Goal: Information Seeking & Learning: Find specific fact

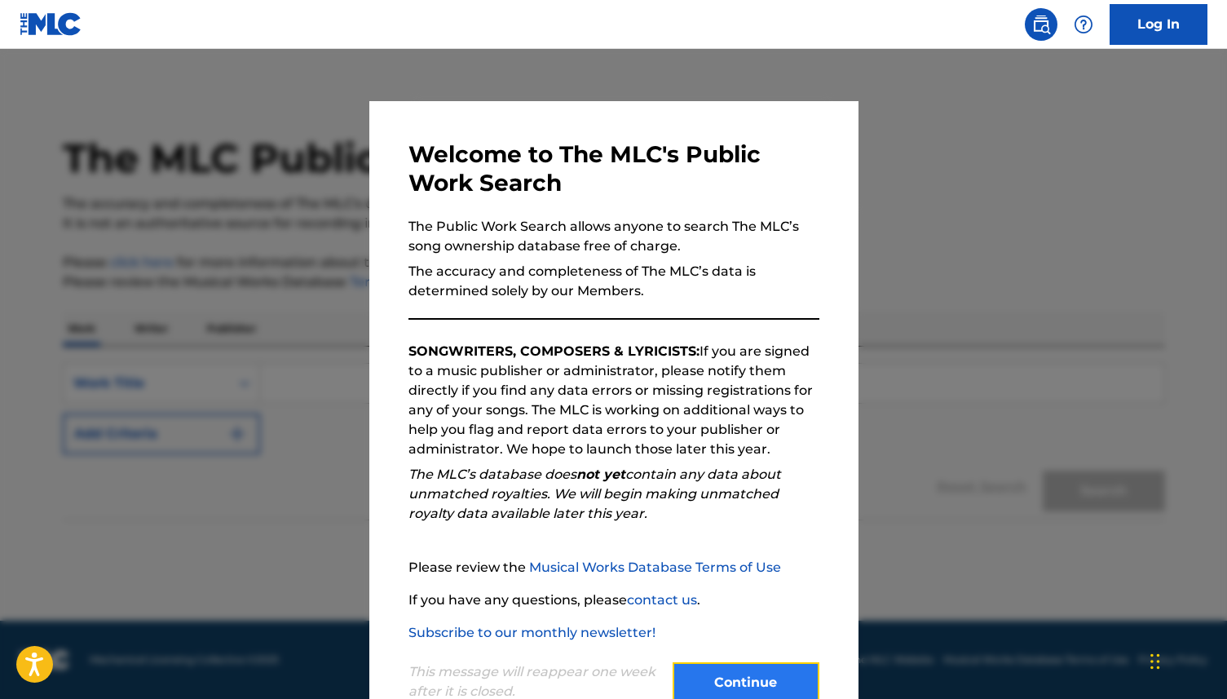
click at [726, 690] on button "Continue" at bounding box center [746, 682] width 147 height 41
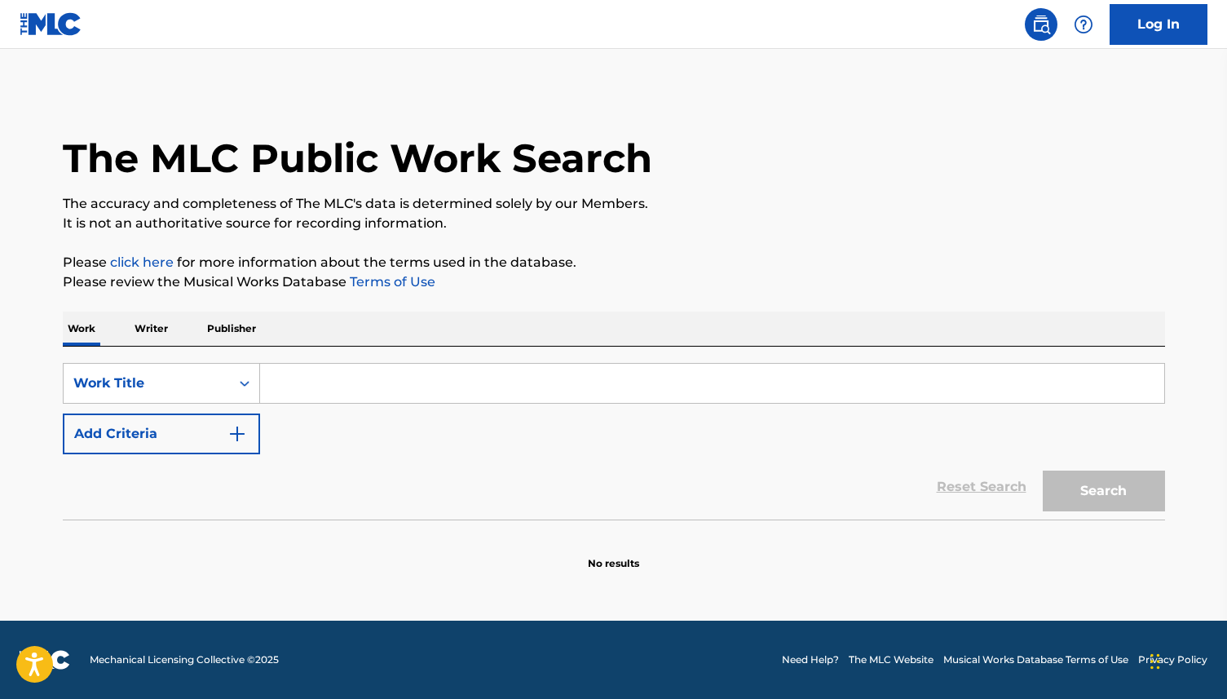
click at [496, 388] on input "Search Form" at bounding box center [712, 383] width 904 height 39
click at [152, 320] on p "Writer" at bounding box center [151, 328] width 43 height 34
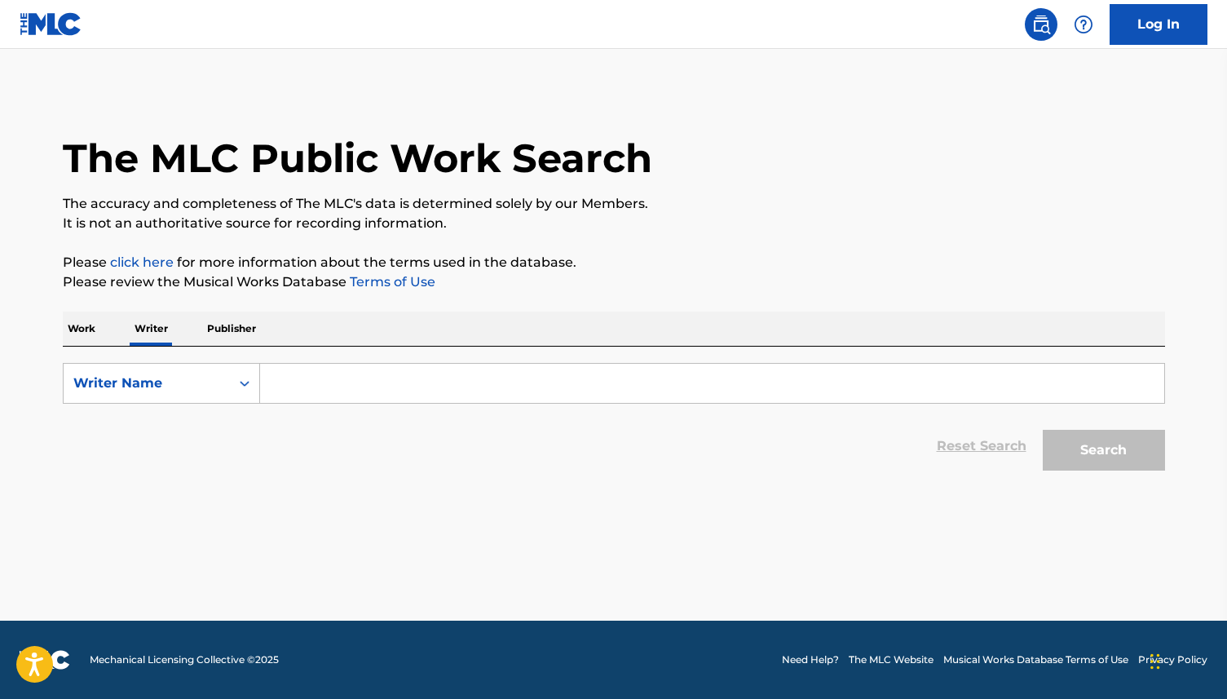
click at [291, 391] on input "Search Form" at bounding box center [712, 383] width 904 height 39
type input "BLUME, FELIX"
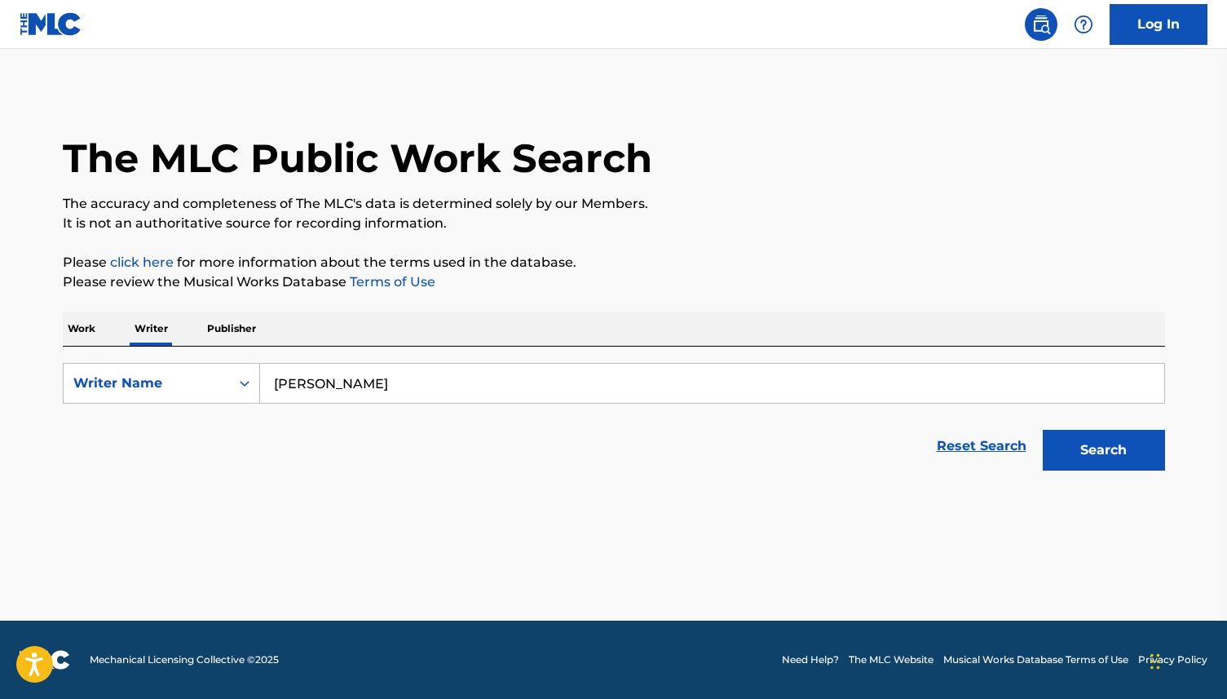
click at [1043, 430] on button "Search" at bounding box center [1104, 450] width 122 height 41
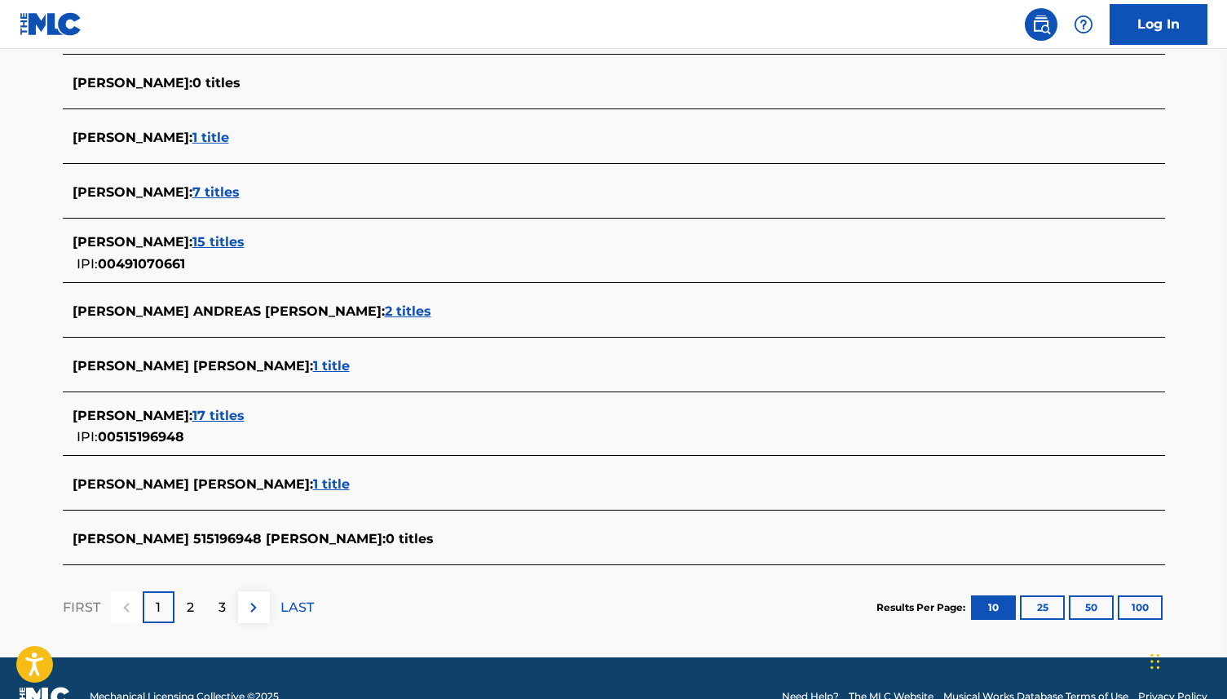
scroll to position [469, 0]
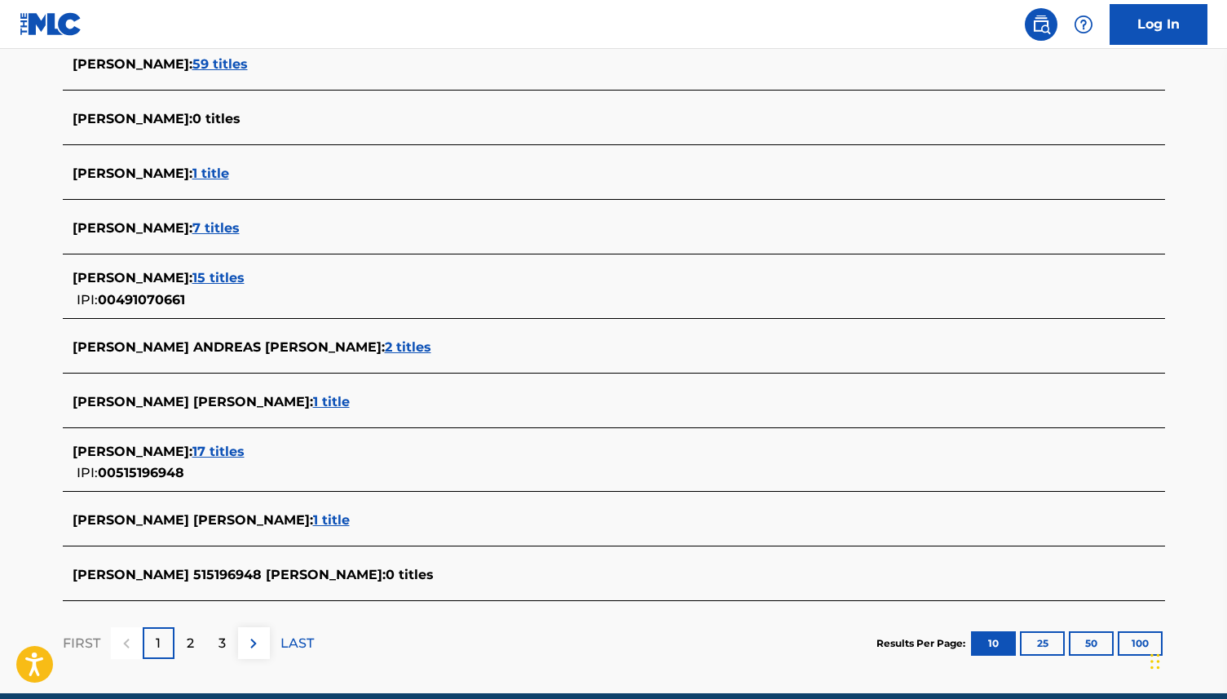
click at [237, 271] on span "15 titles" at bounding box center [218, 277] width 52 height 15
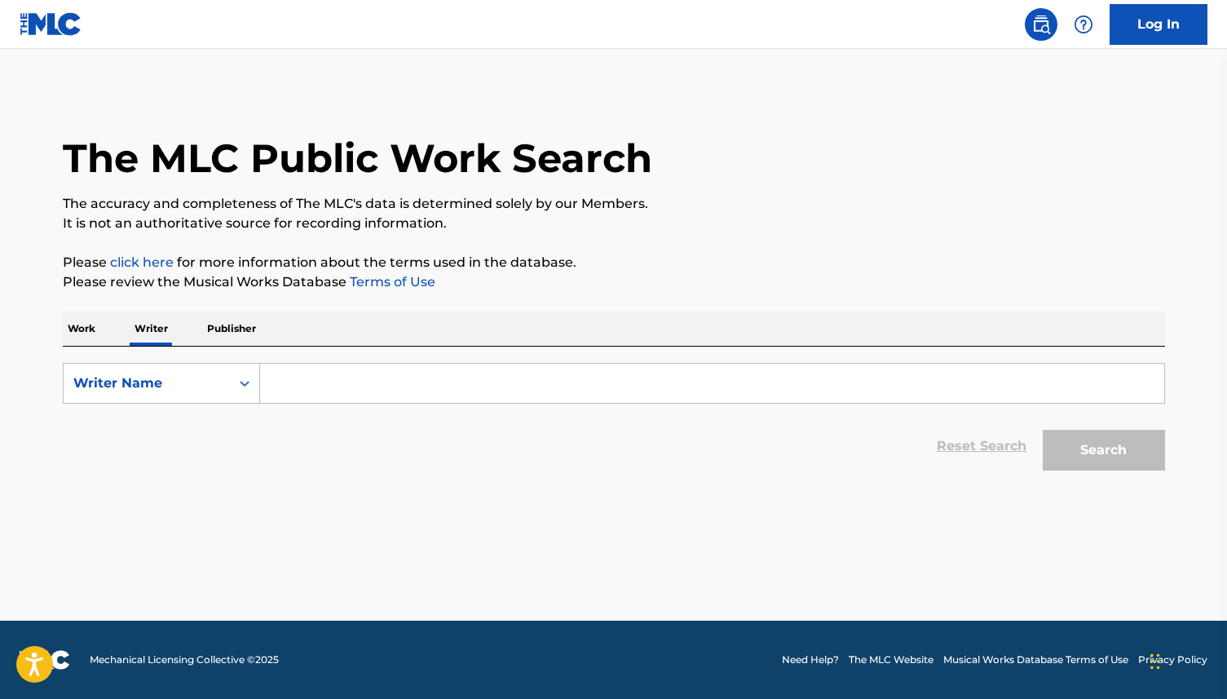
click at [325, 385] on input "Search Form" at bounding box center [712, 383] width 904 height 39
type input "BLUME, FELIX"
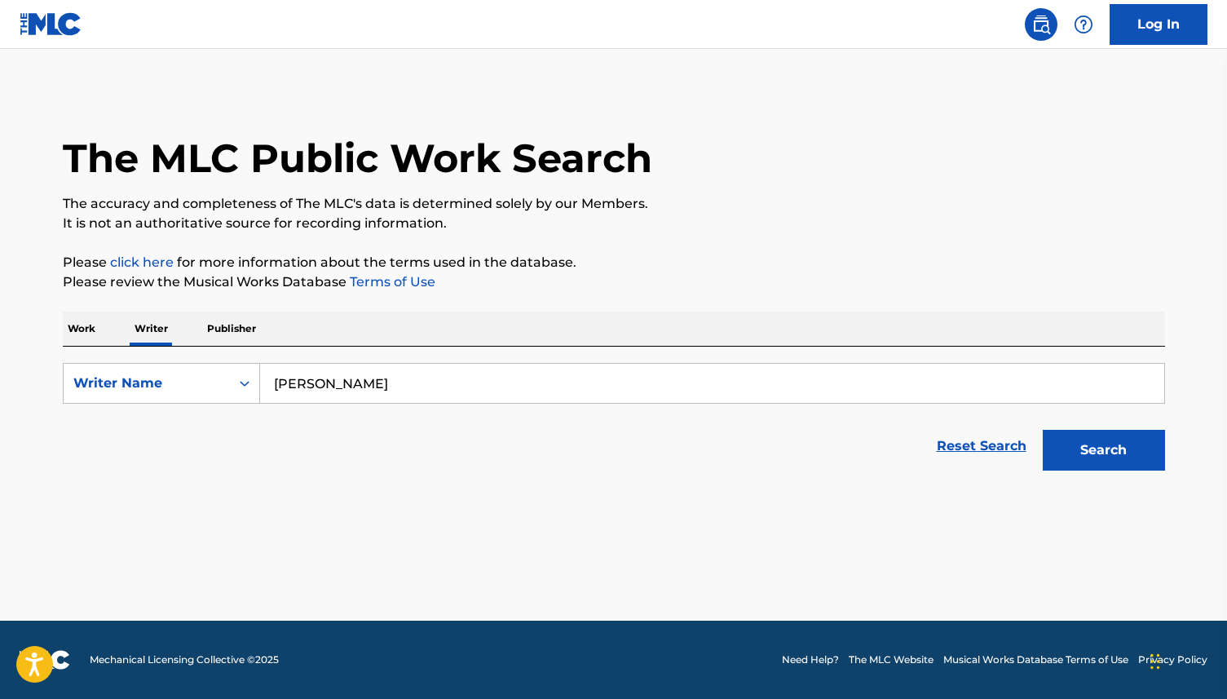
click at [1043, 430] on button "Search" at bounding box center [1104, 450] width 122 height 41
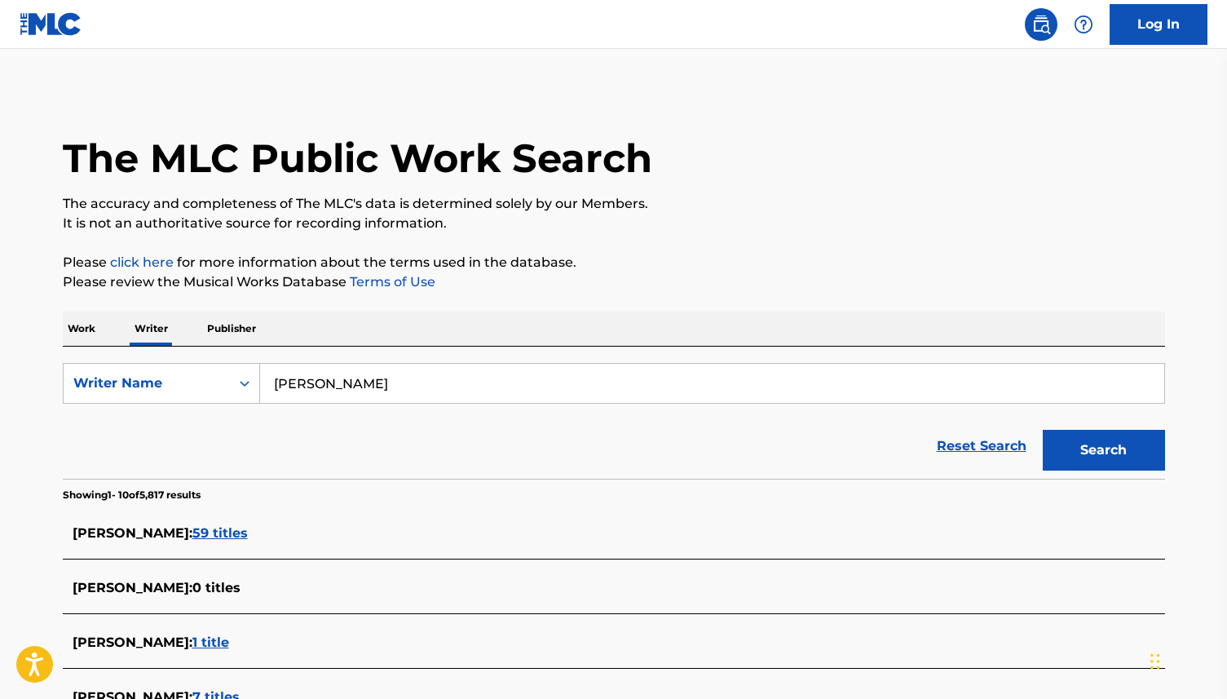
click at [192, 529] on span "59 titles" at bounding box center [219, 532] width 55 height 15
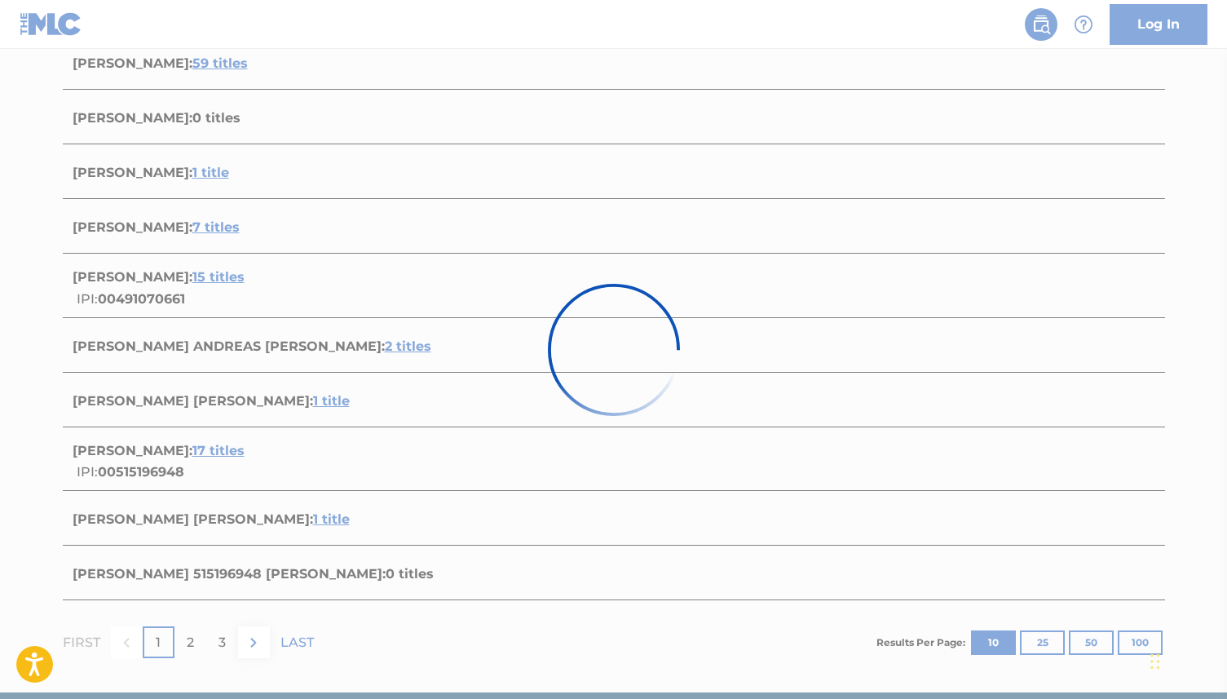
scroll to position [541, 0]
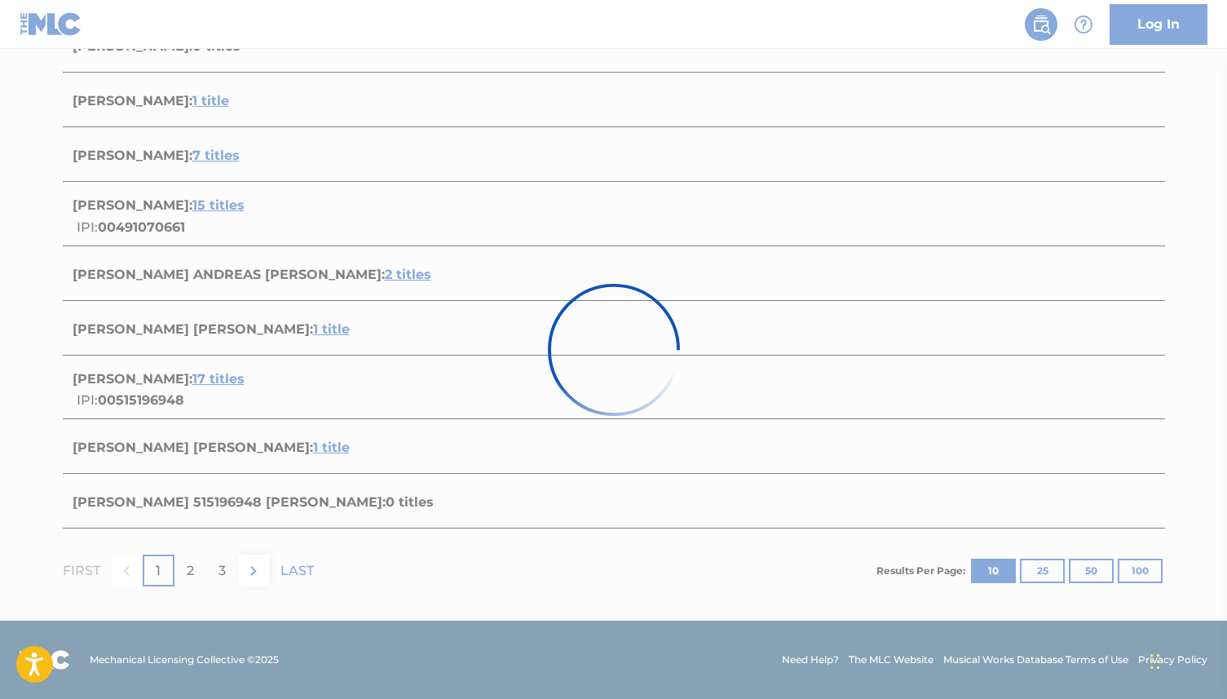
click at [198, 197] on div at bounding box center [613, 349] width 1227 height 699
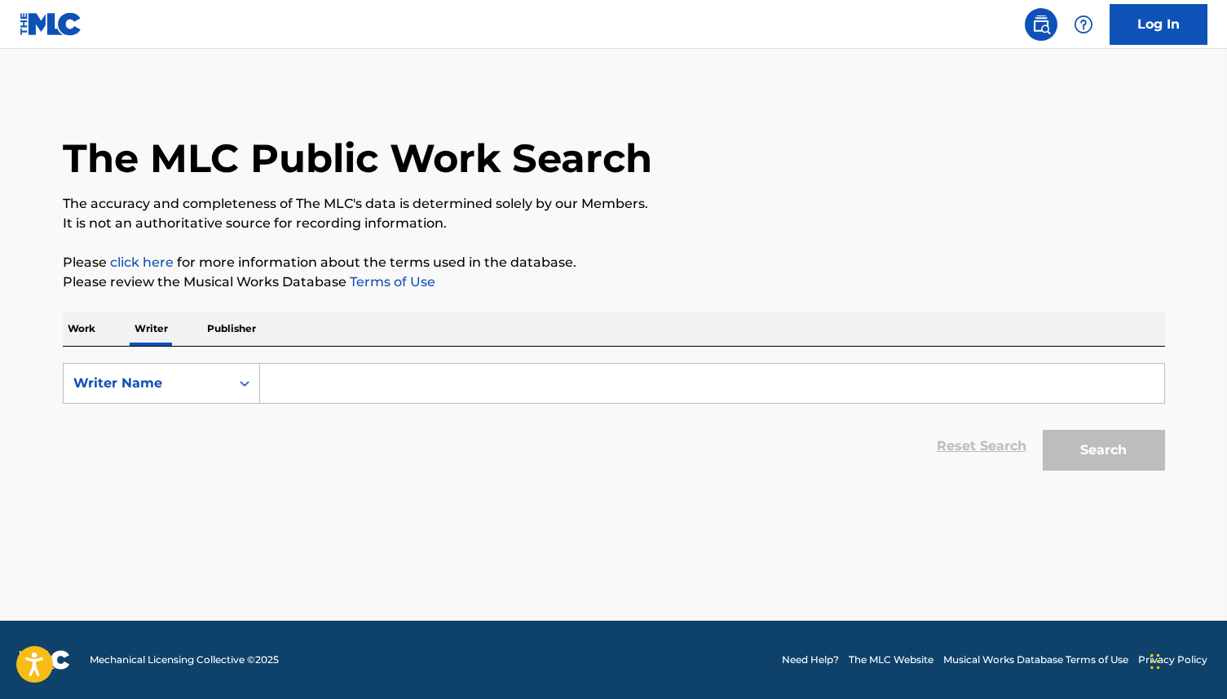
click at [398, 388] on input "Search Form" at bounding box center [712, 383] width 904 height 39
type input "[PERSON_NAME]"
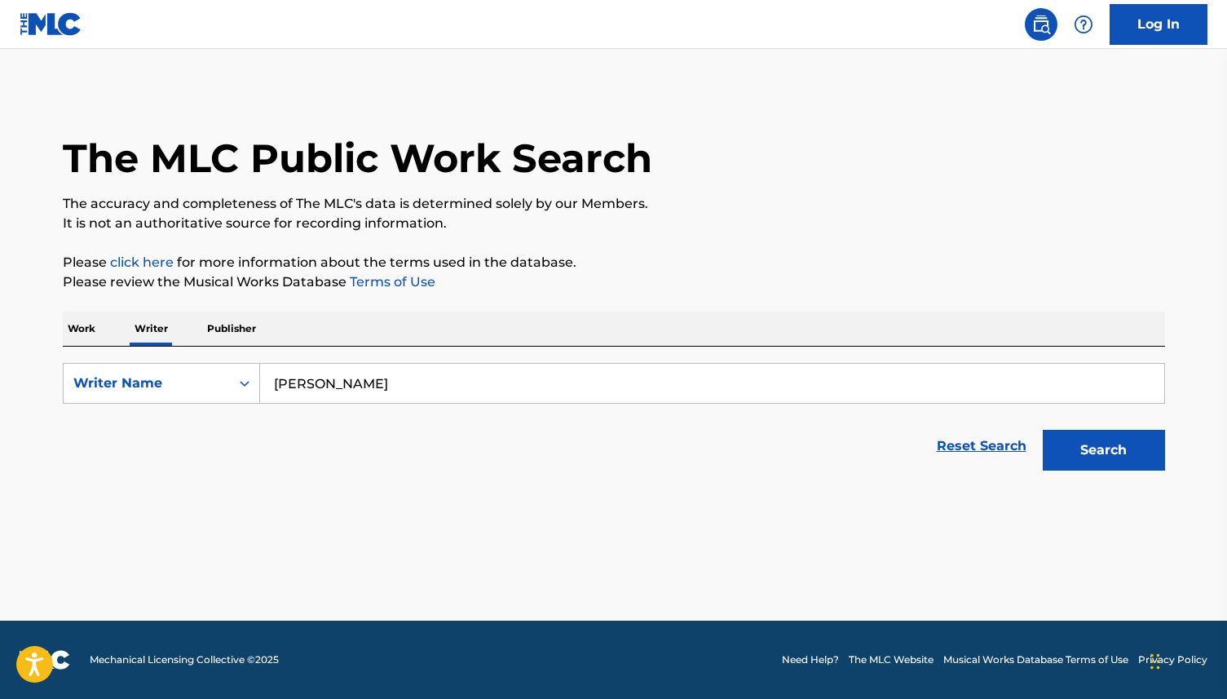
click at [1043, 430] on button "Search" at bounding box center [1104, 450] width 122 height 41
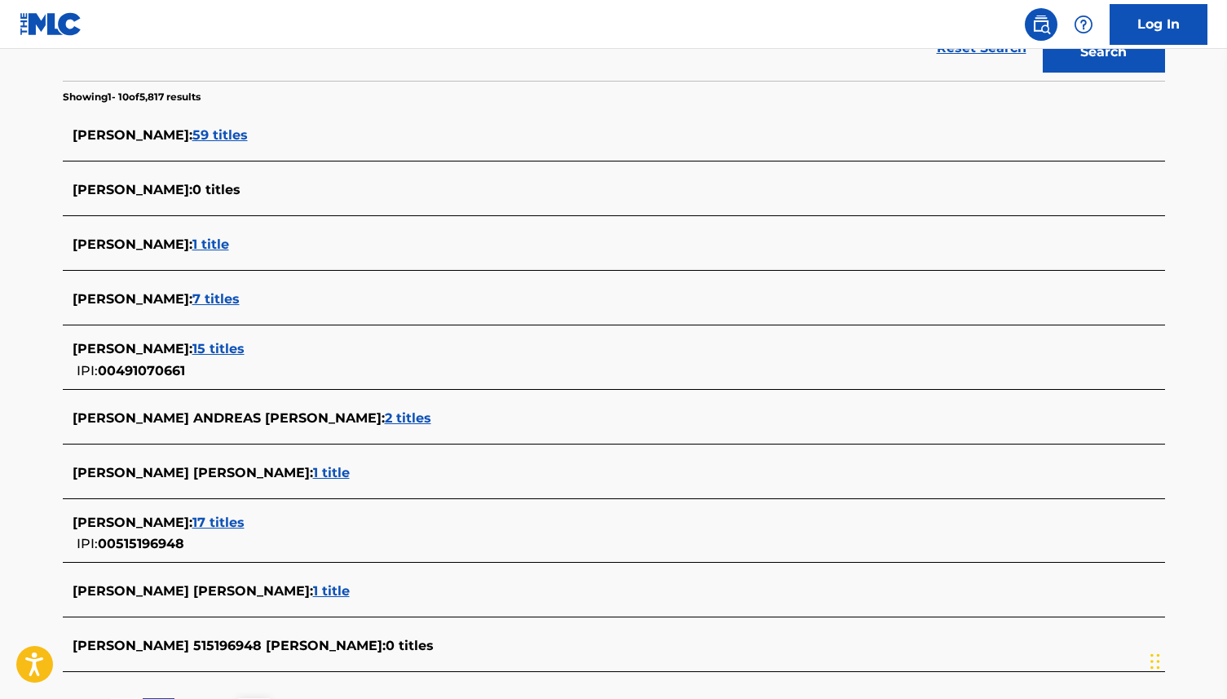
scroll to position [426, 0]
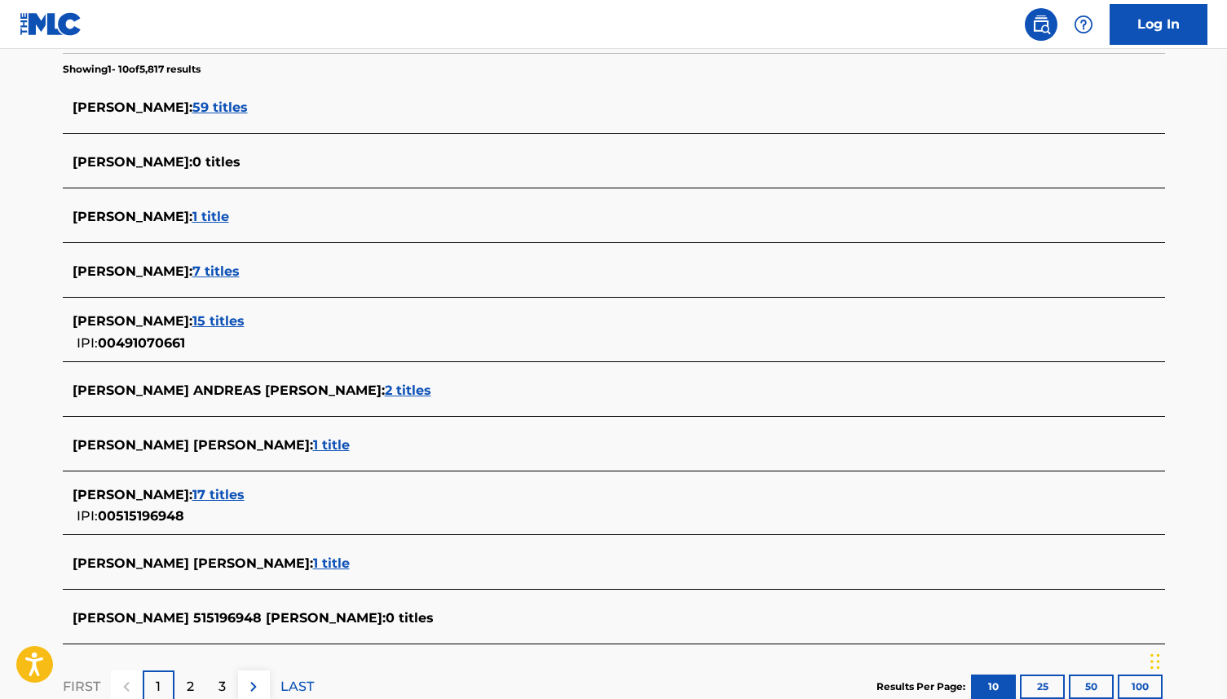
click at [152, 519] on span "00515196948" at bounding box center [141, 515] width 86 height 15
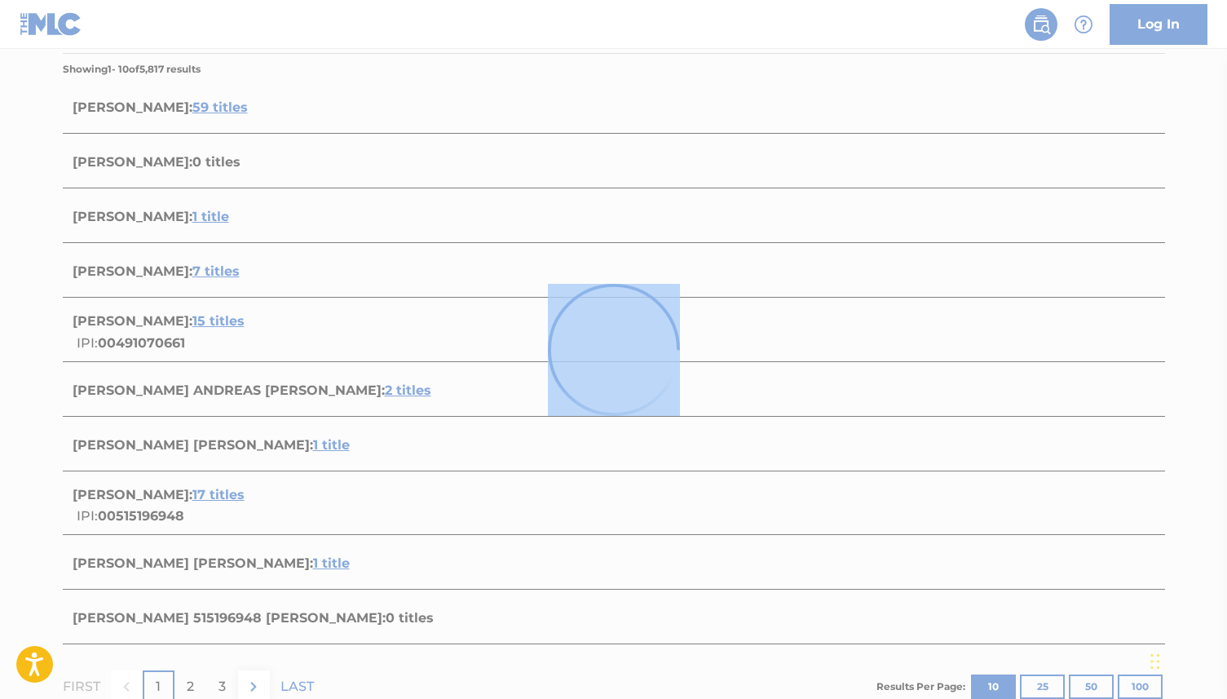
click at [152, 519] on div at bounding box center [613, 349] width 1227 height 699
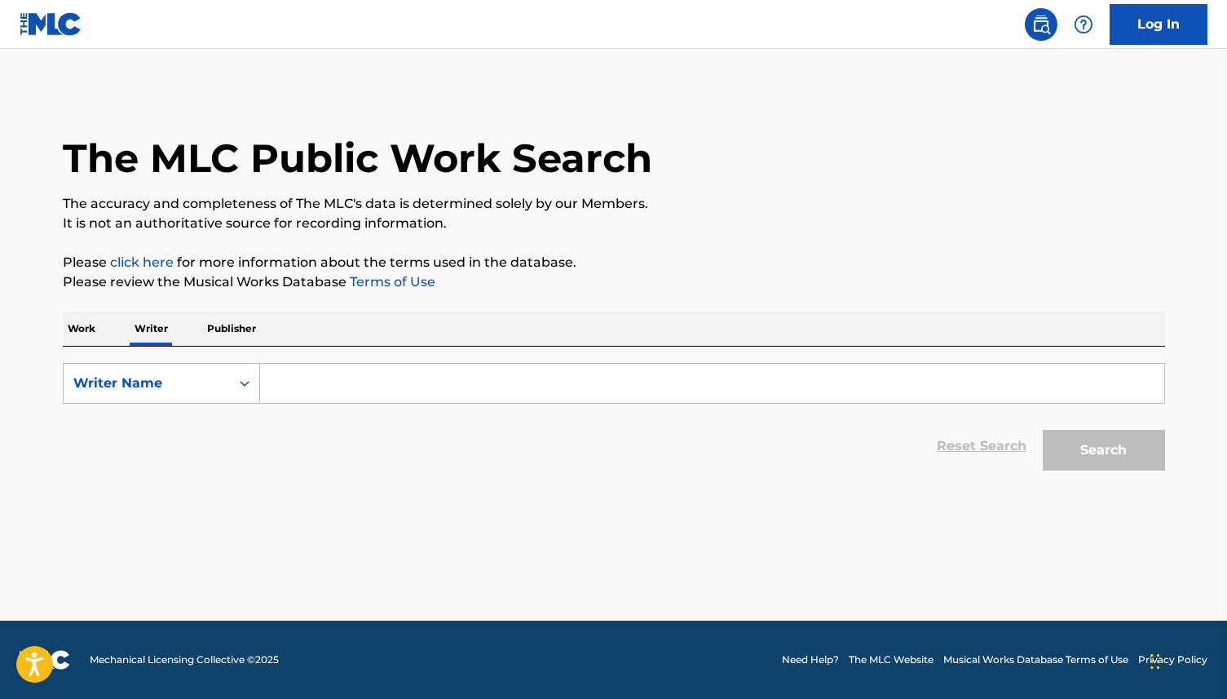
click at [391, 411] on form "SearchWithCriteriacb25682f-fa97-4e62-8b40-a1c9aa653126 Writer Name Reset Search…" at bounding box center [614, 421] width 1102 height 116
click at [392, 368] on input "Search Form" at bounding box center [712, 383] width 904 height 39
type input "[PERSON_NAME]"
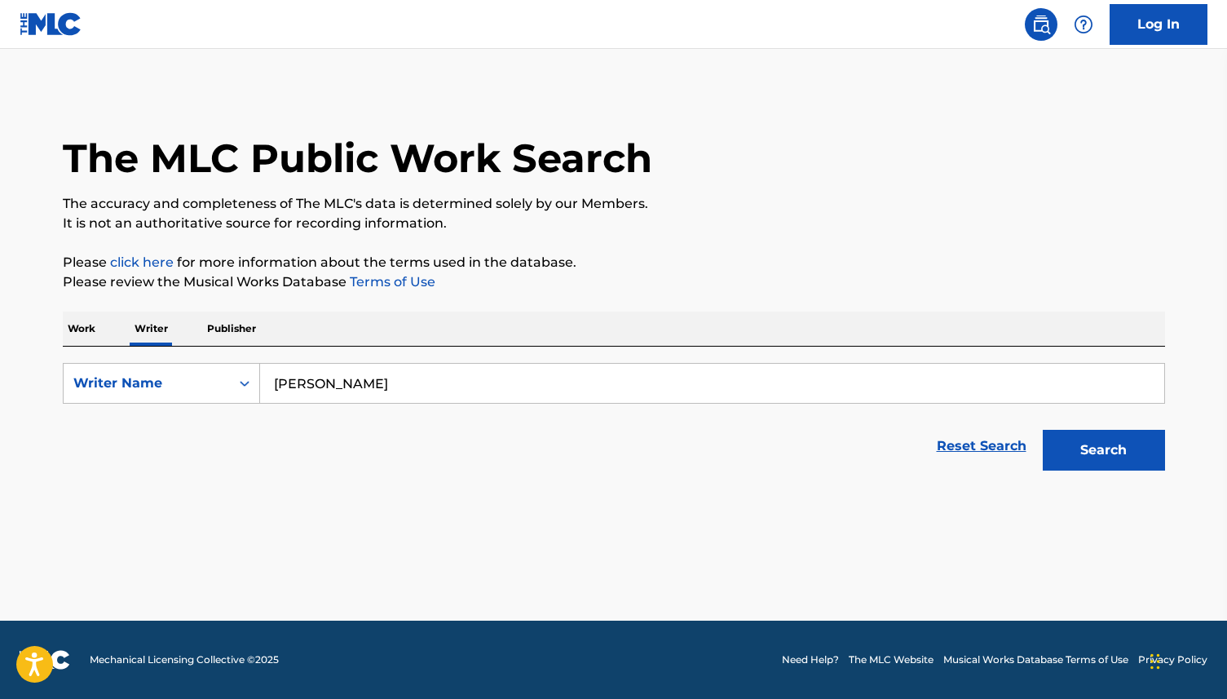
click at [1043, 430] on button "Search" at bounding box center [1104, 450] width 122 height 41
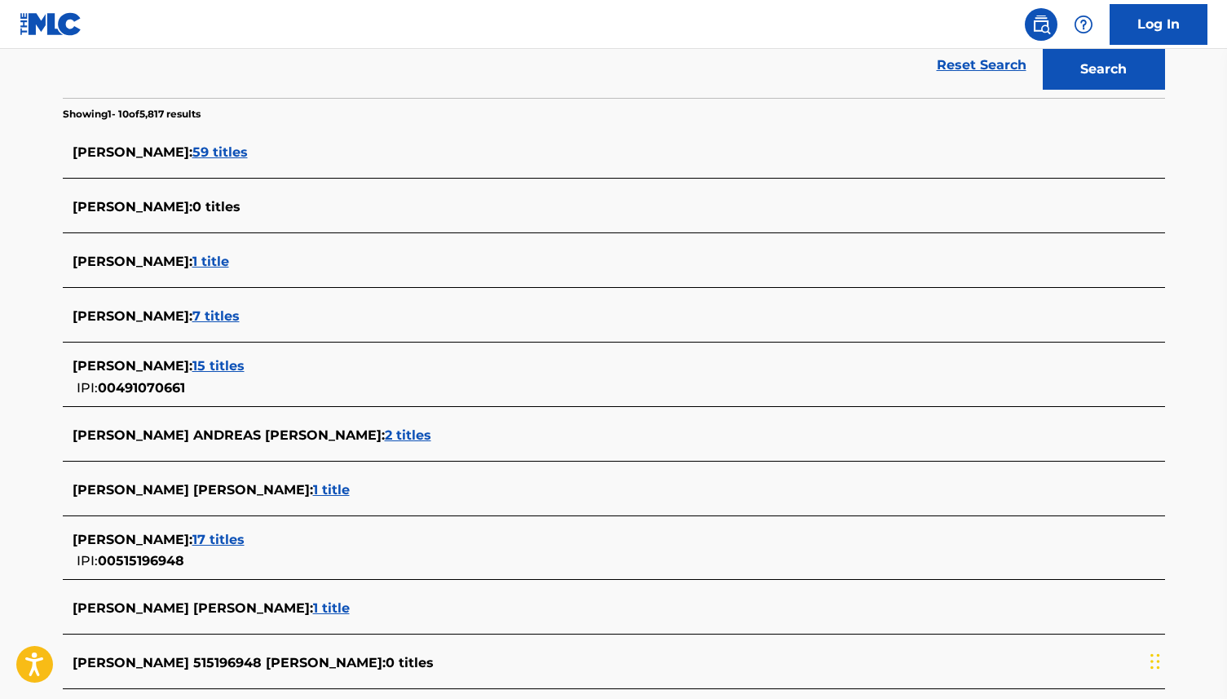
scroll to position [392, 0]
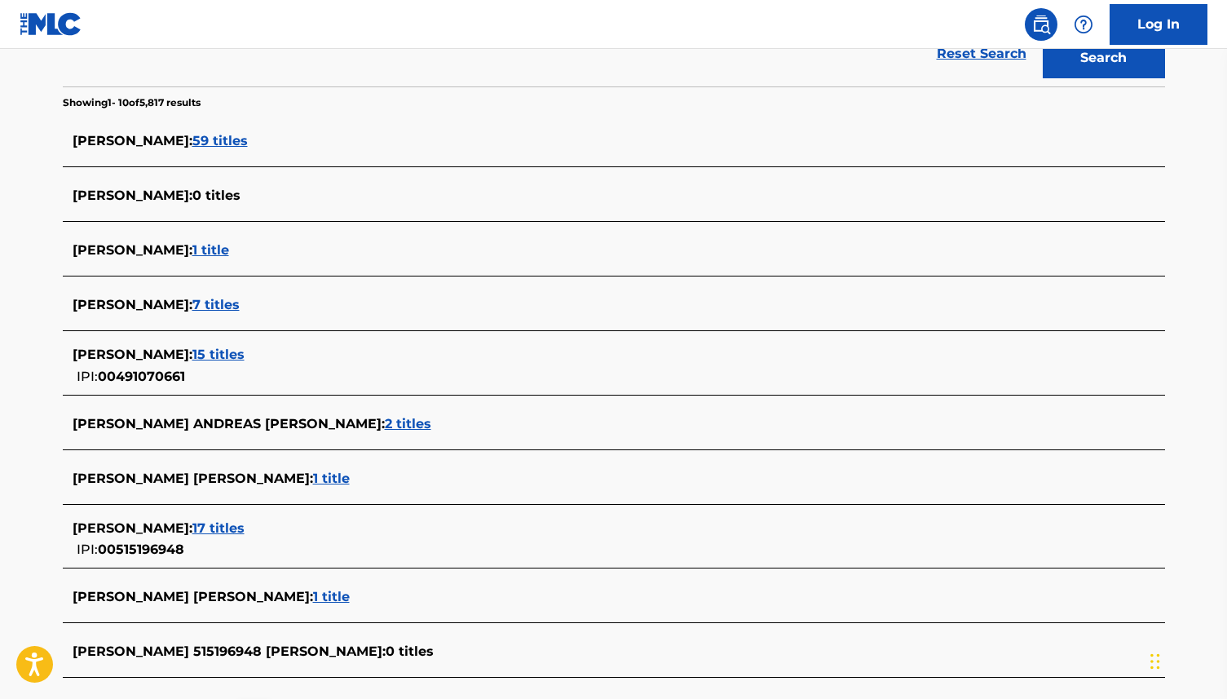
click at [139, 374] on span "00491070661" at bounding box center [141, 376] width 87 height 15
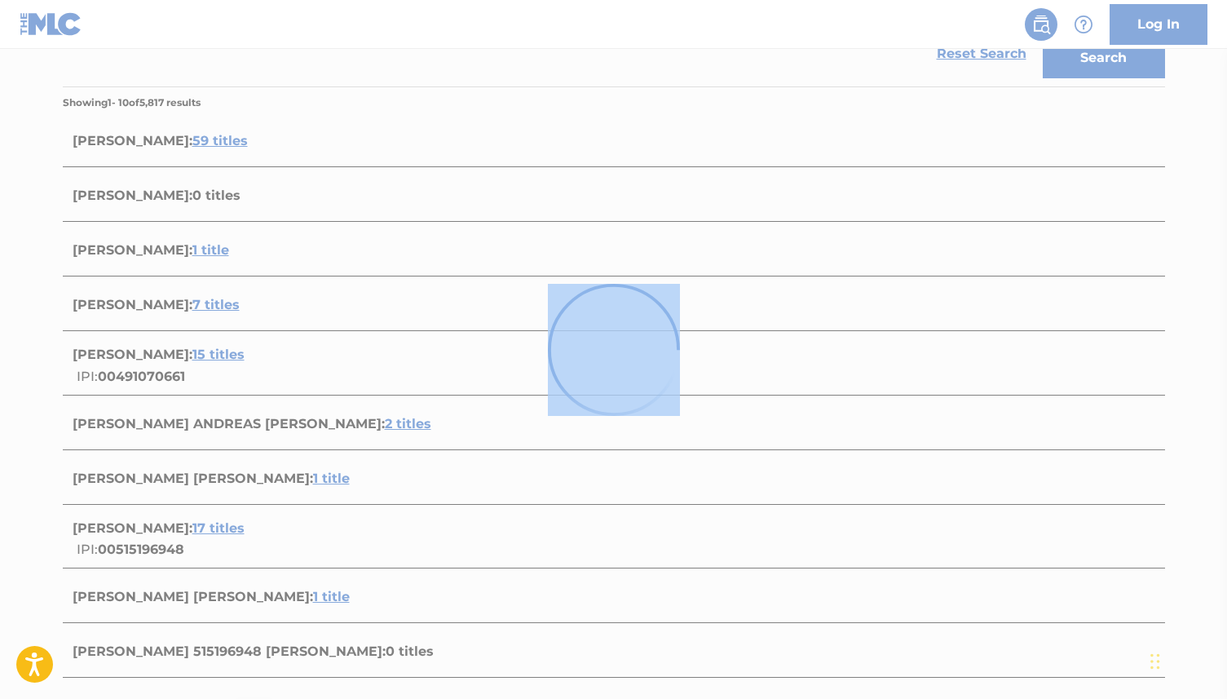
click at [139, 374] on div at bounding box center [613, 349] width 1227 height 699
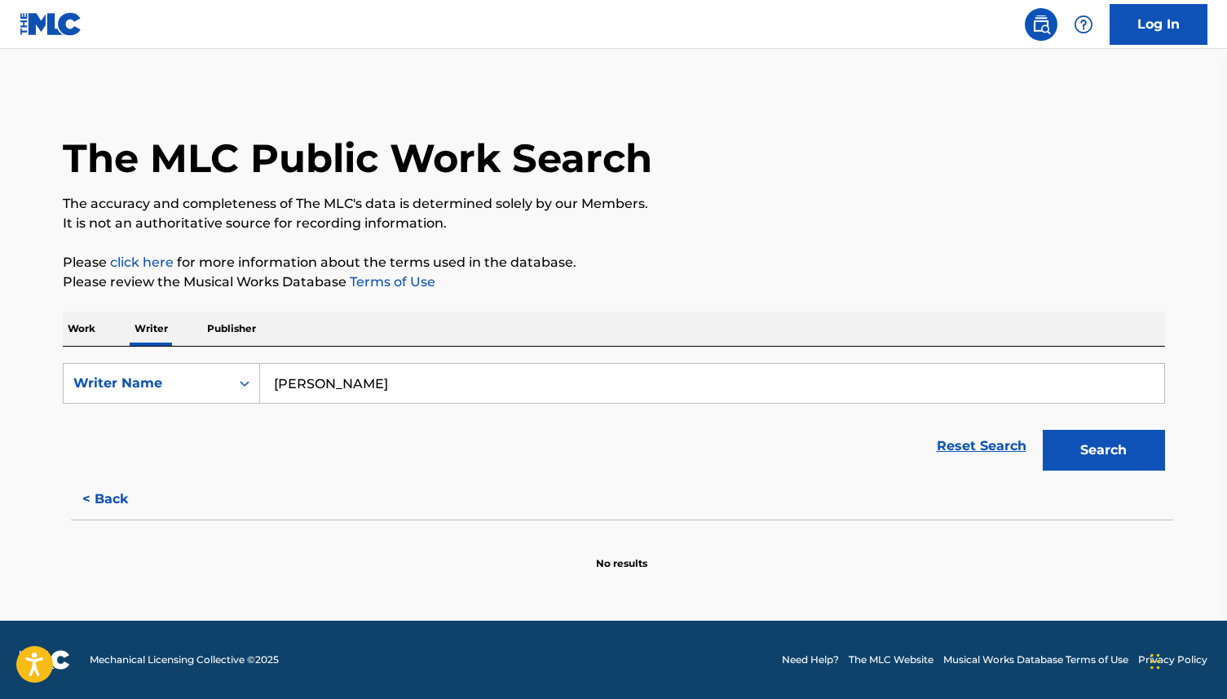
scroll to position [0, 0]
